Goal: Find specific page/section: Find specific page/section

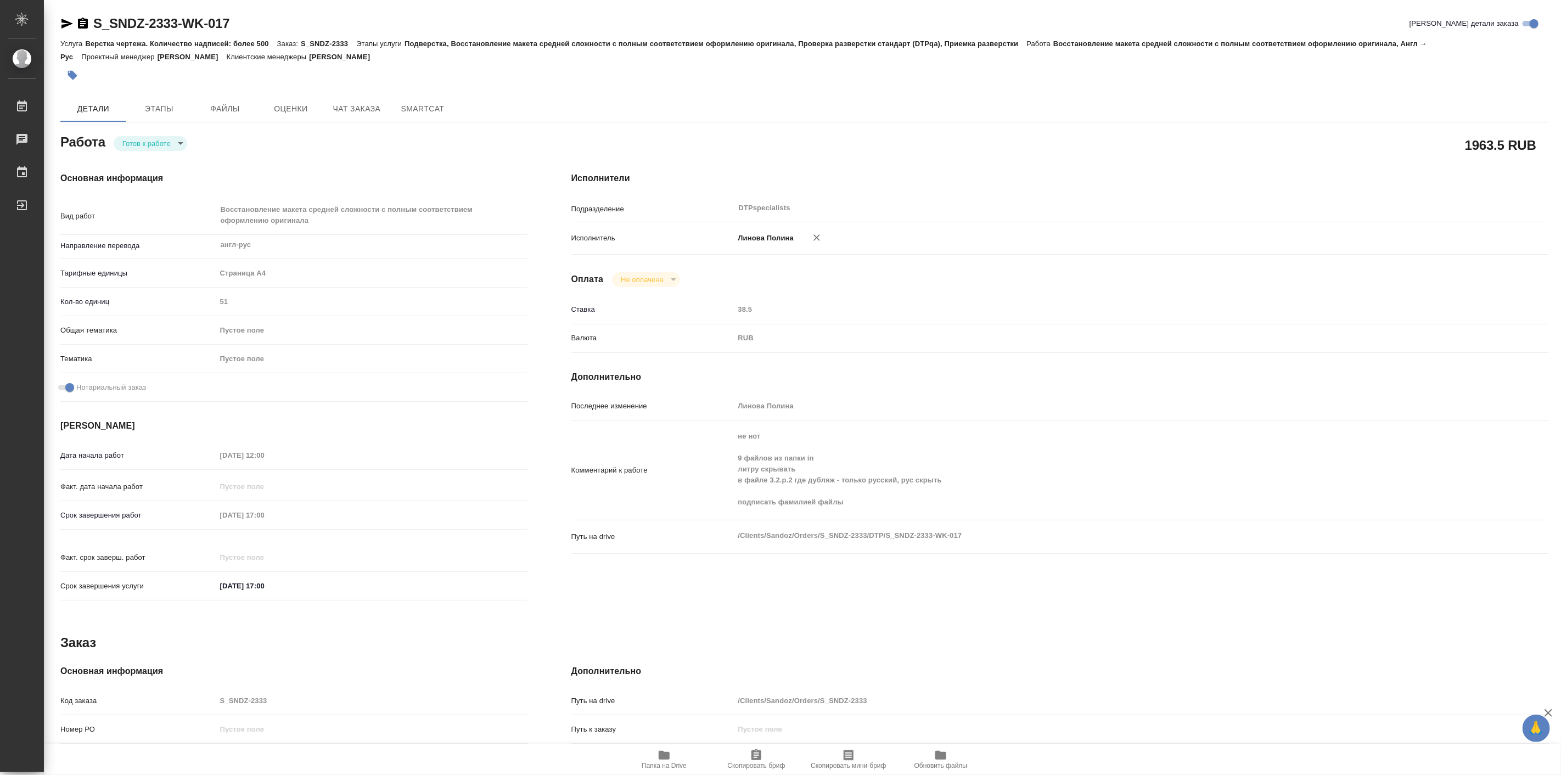
drag, startPoint x: 0, startPoint y: 0, endPoint x: 69, endPoint y: 21, distance: 71.7
click at [69, 21] on icon "button" at bounding box center [66, 23] width 13 height 13
drag, startPoint x: 94, startPoint y: 7, endPoint x: 178, endPoint y: 25, distance: 86.4
click at [178, 25] on div "S_SNDZ-2333-WK-017 Кратко детали заказа Услуга Верстка чертежа. Количество надп…" at bounding box center [804, 479] width 1500 height 958
click at [178, 25] on link "S_SNDZ-2333-WK-017" at bounding box center [161, 23] width 136 height 15
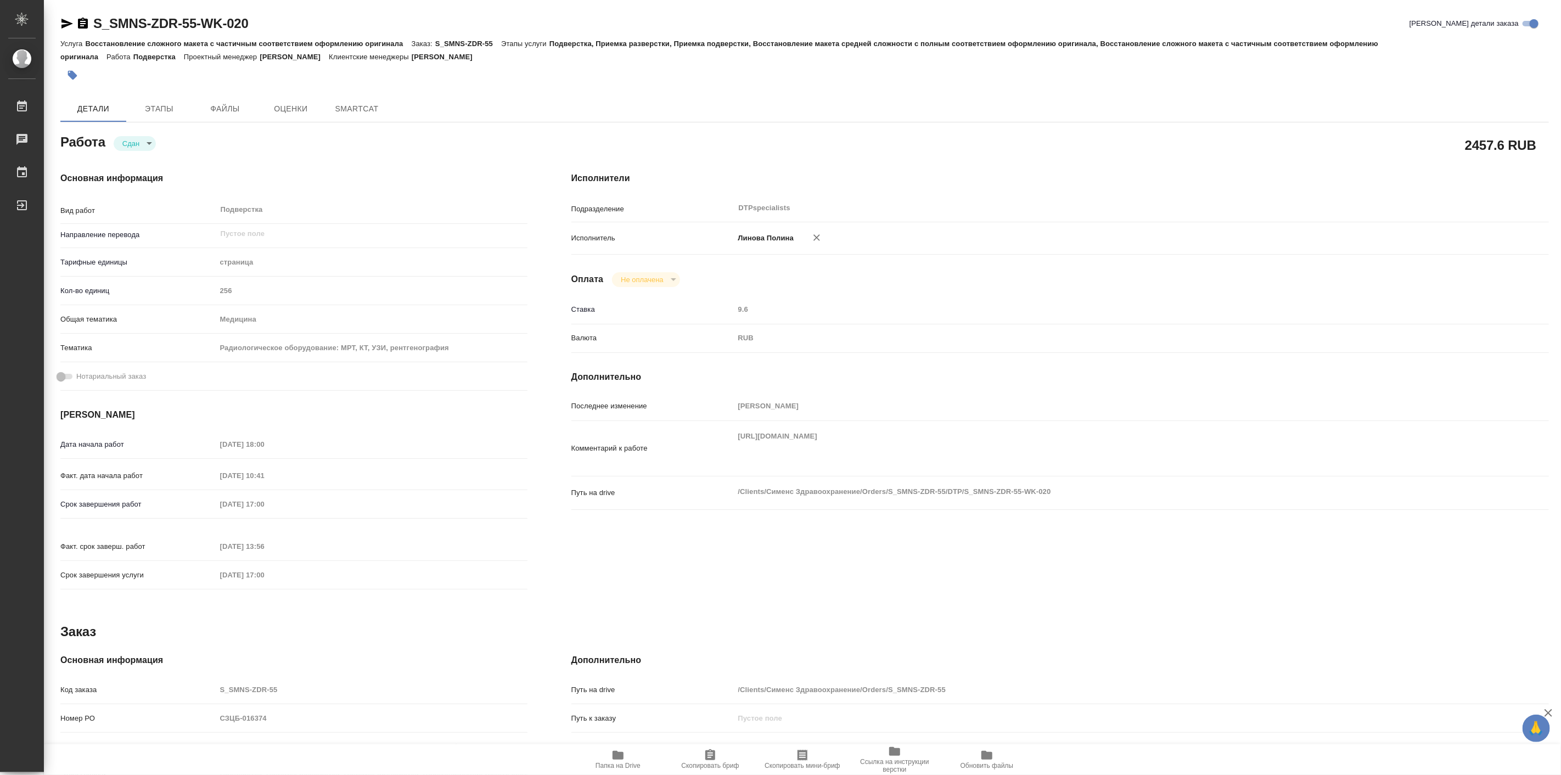
type textarea "x"
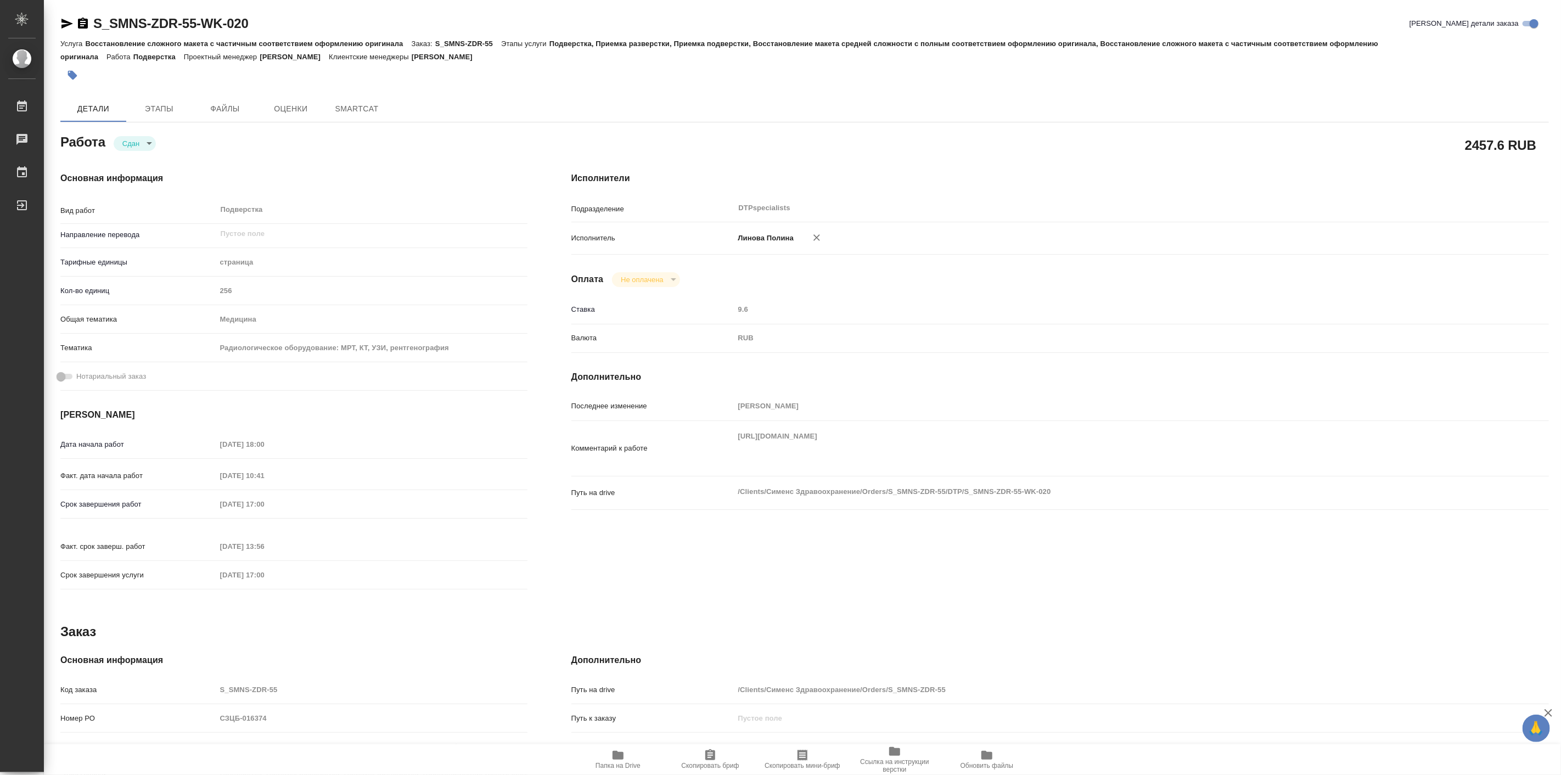
type textarea "x"
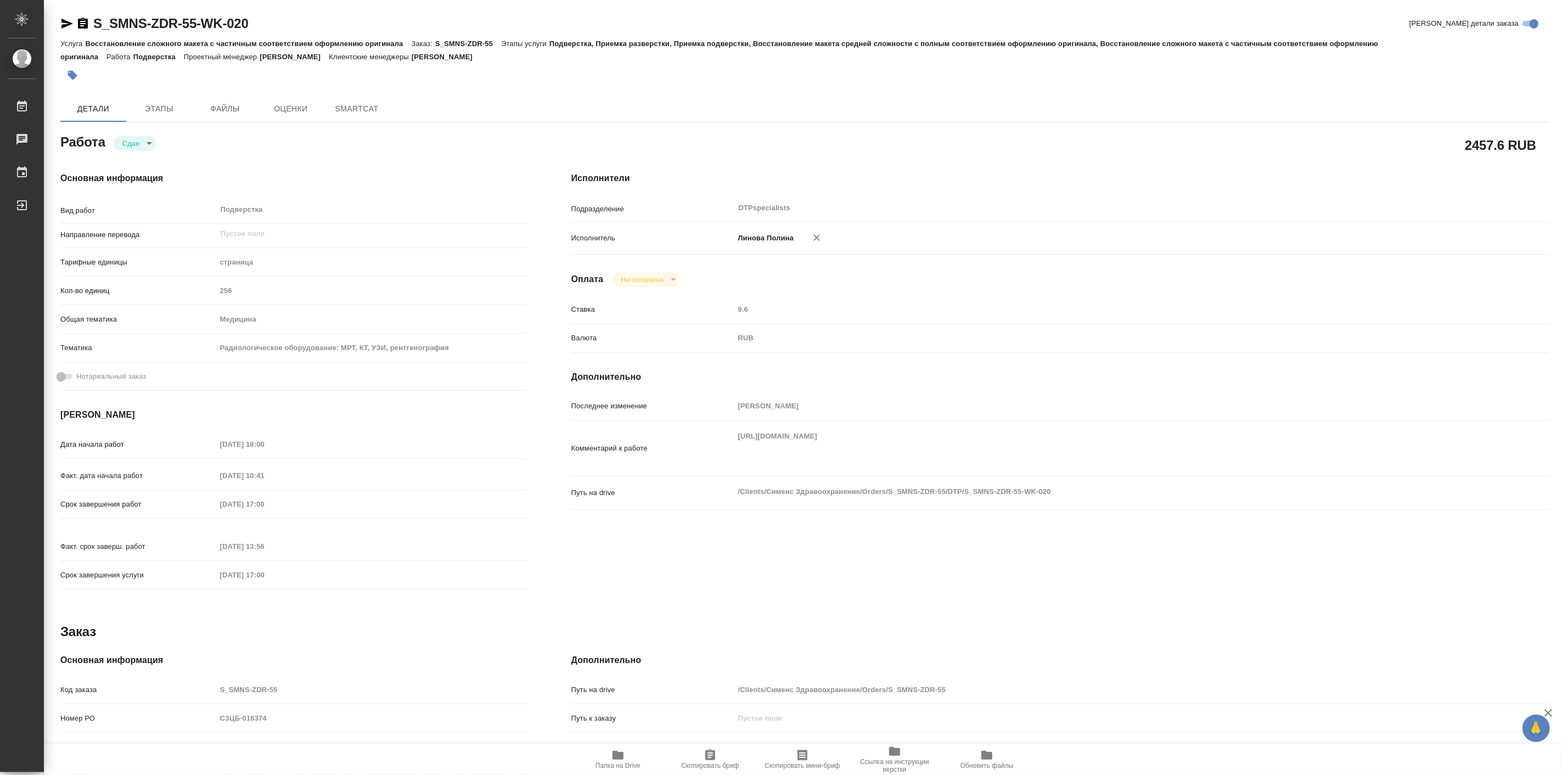
type textarea "x"
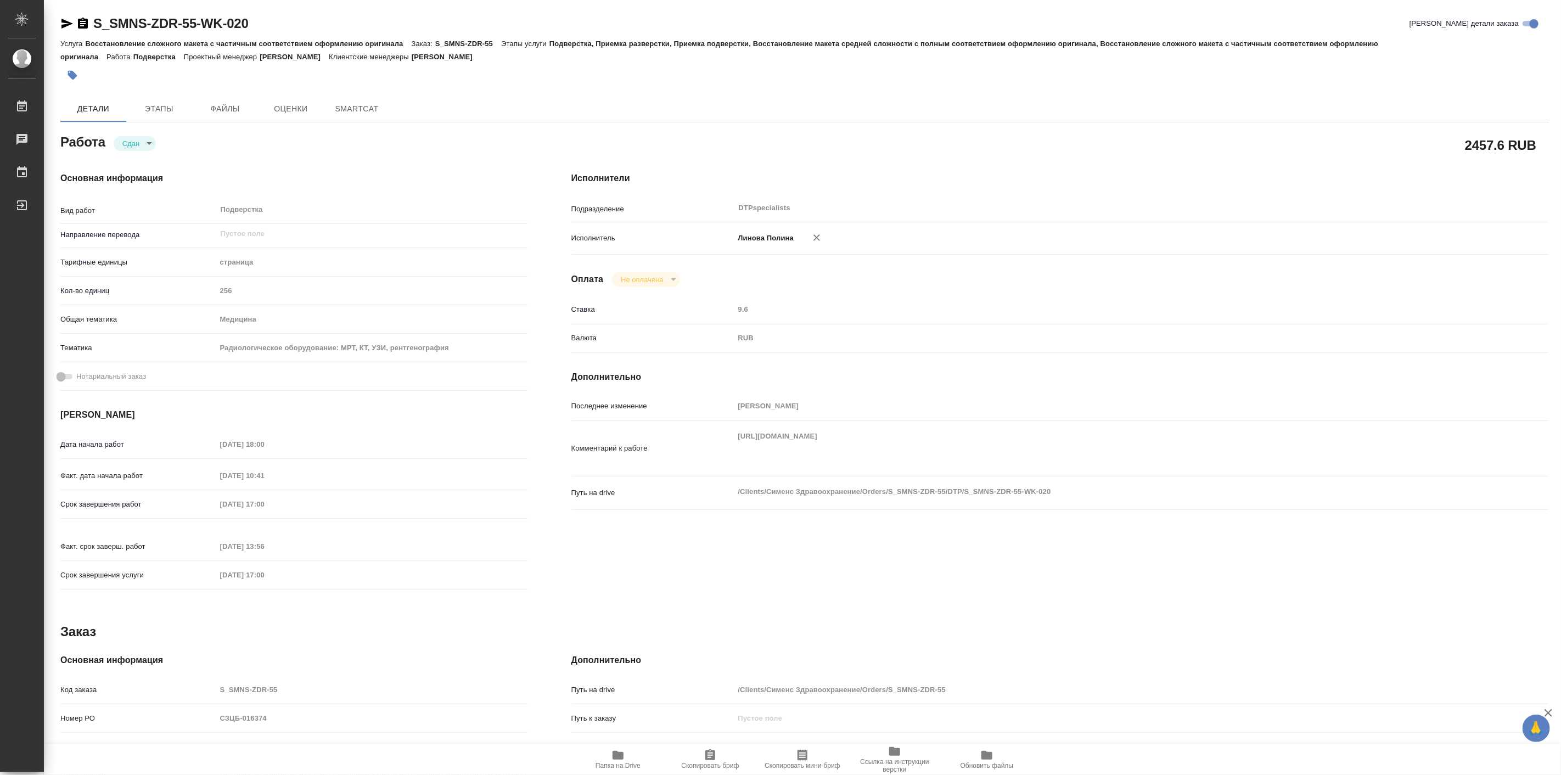
type textarea "x"
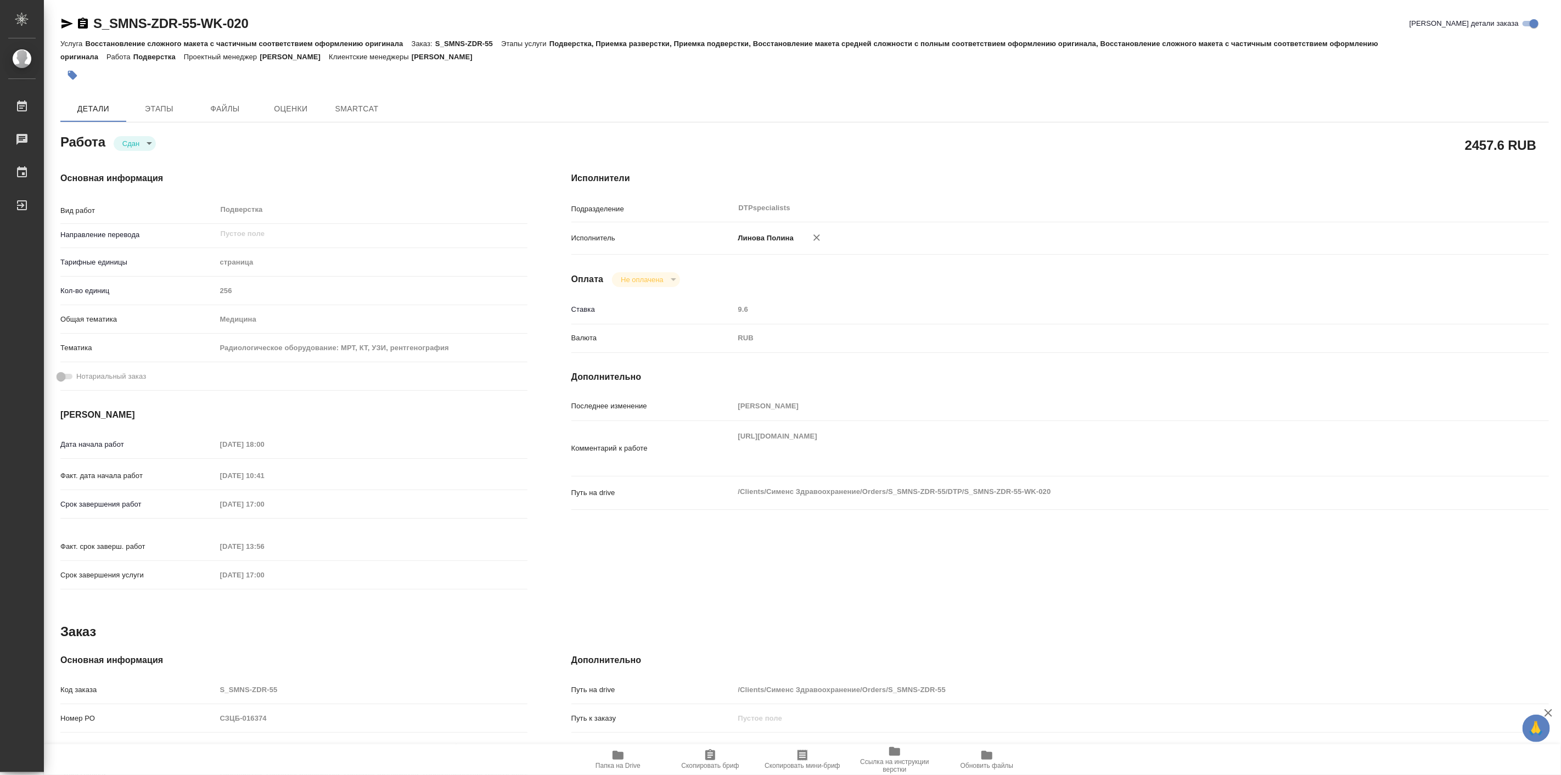
type textarea "x"
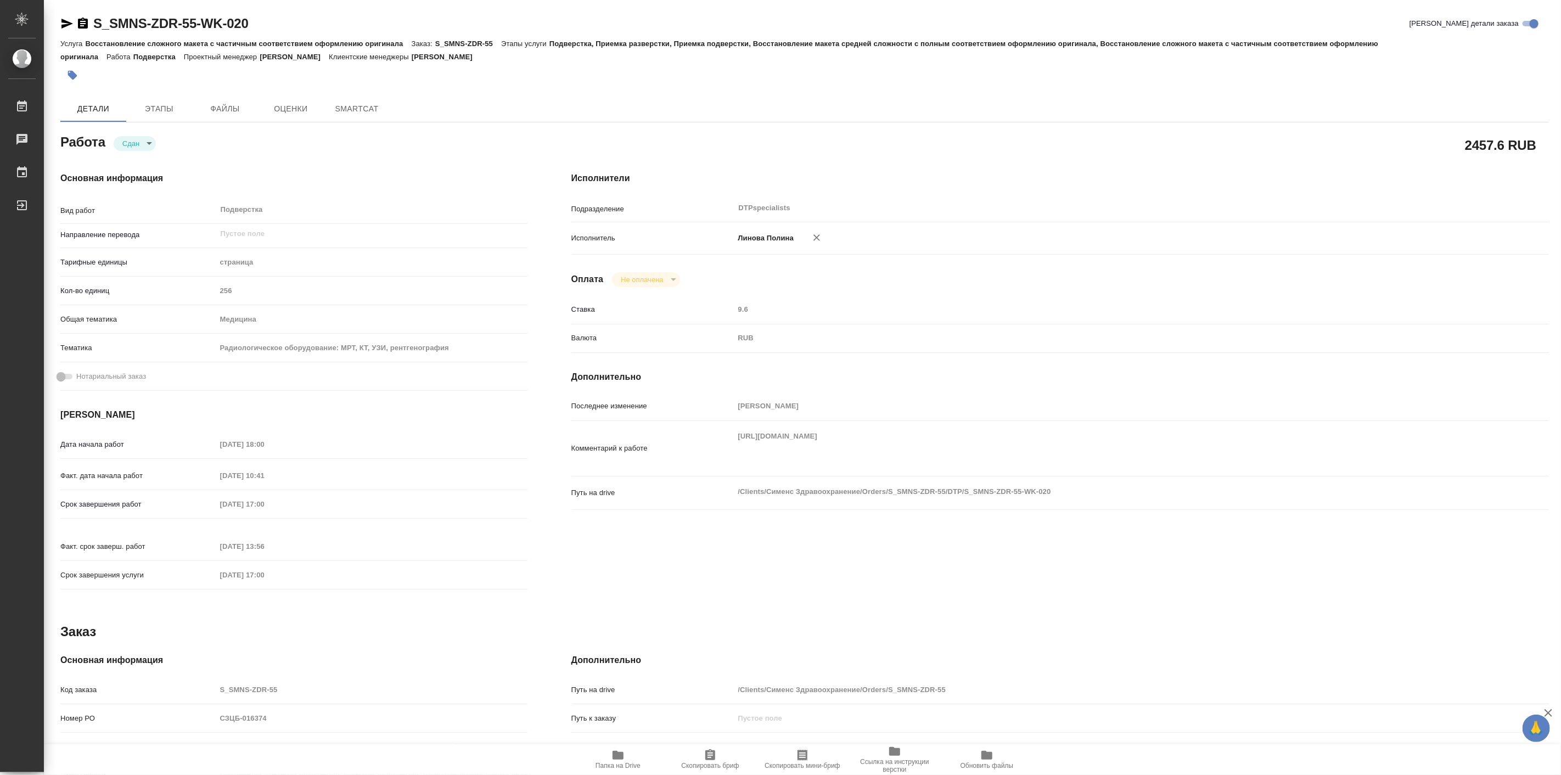
type textarea "x"
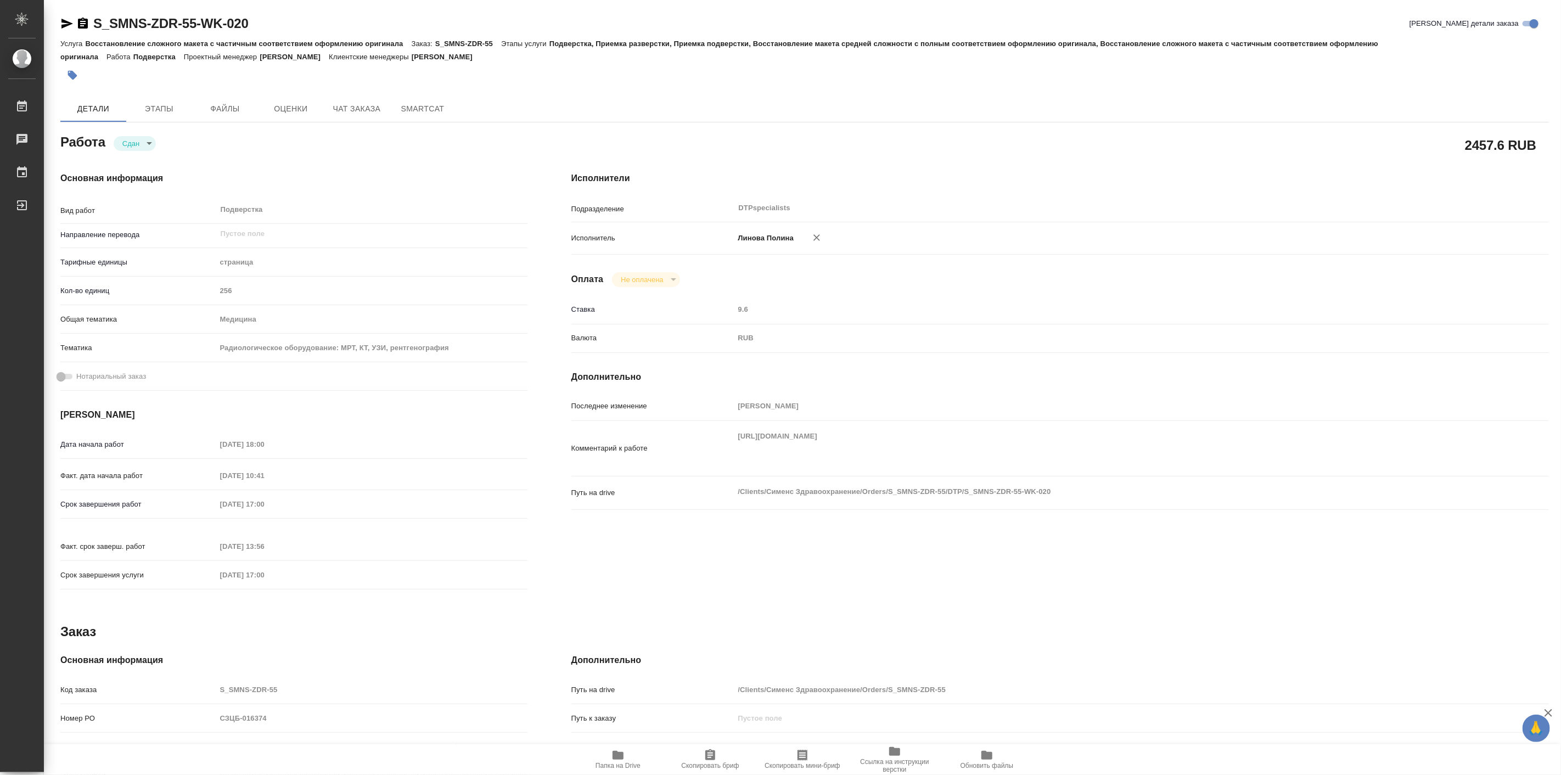
type textarea "x"
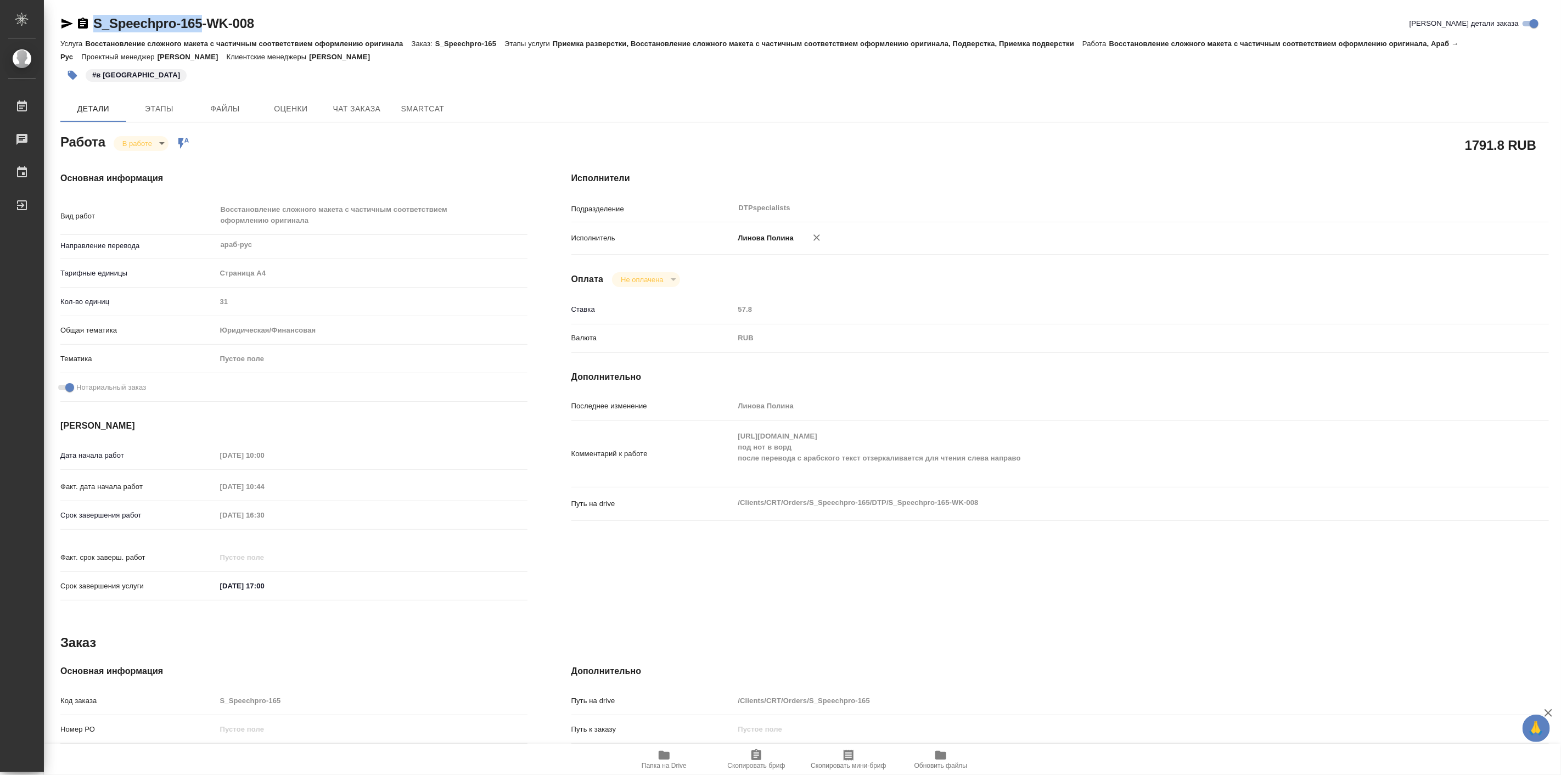
drag, startPoint x: 92, startPoint y: 9, endPoint x: 199, endPoint y: 23, distance: 107.8
click at [199, 23] on div "S_Speechpro-165-WK-008 Кратко детали заказа Услуга Восстановление сложного маке…" at bounding box center [804, 479] width 1500 height 958
copy link "S_Speechpro-165"
